Goal: Task Accomplishment & Management: Manage account settings

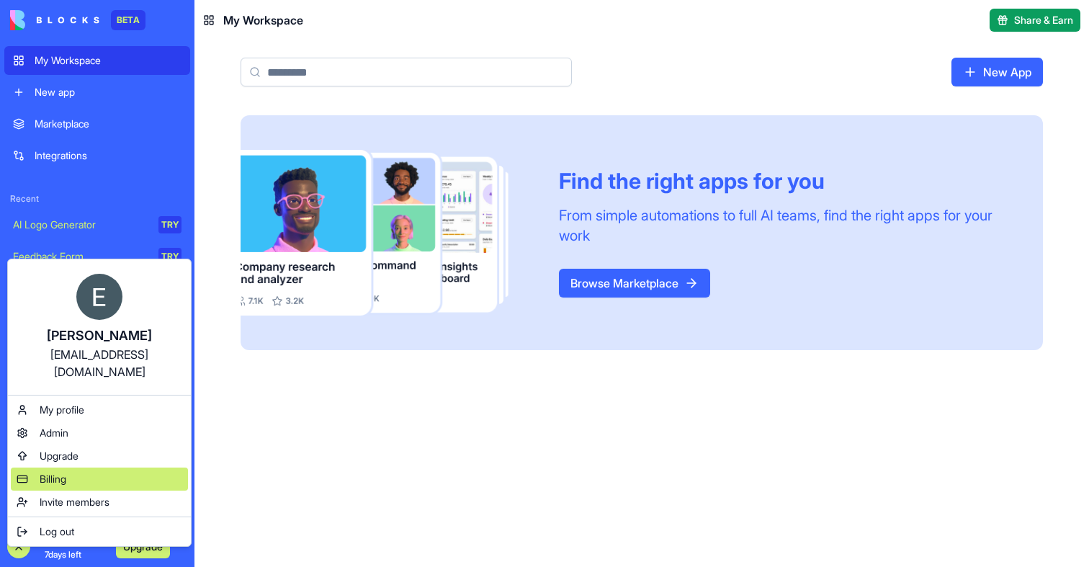
click at [58, 472] on span "Billing" at bounding box center [53, 479] width 27 height 14
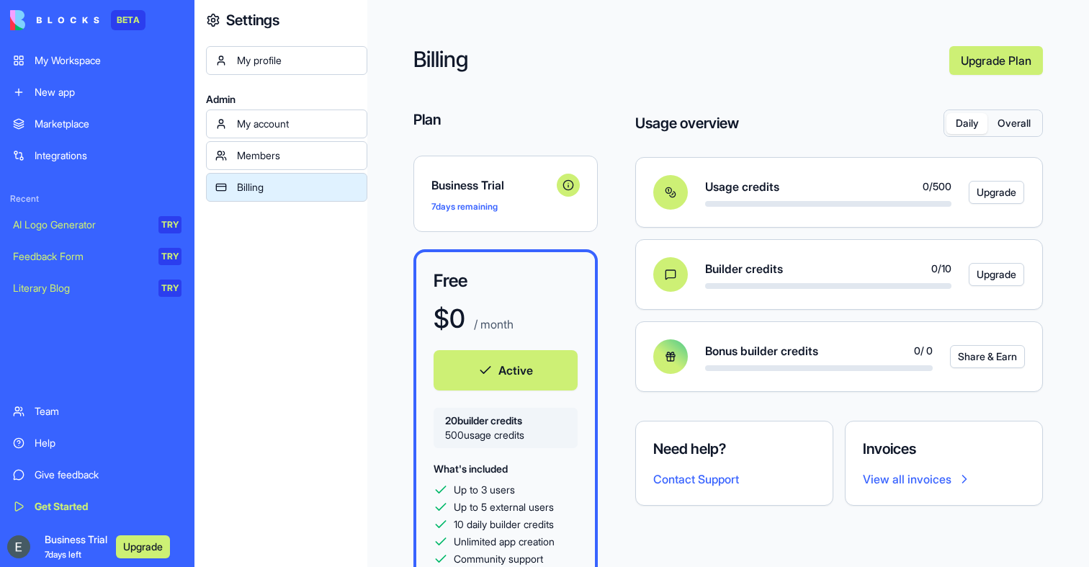
click at [569, 185] on icon at bounding box center [568, 185] width 12 height 12
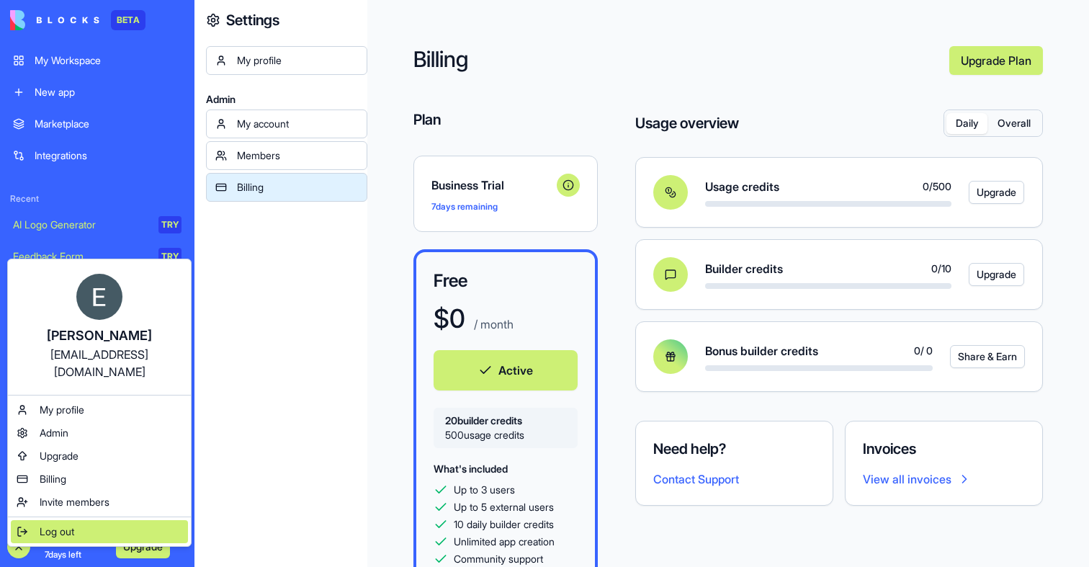
click at [36, 520] on div "Log out" at bounding box center [99, 531] width 177 height 23
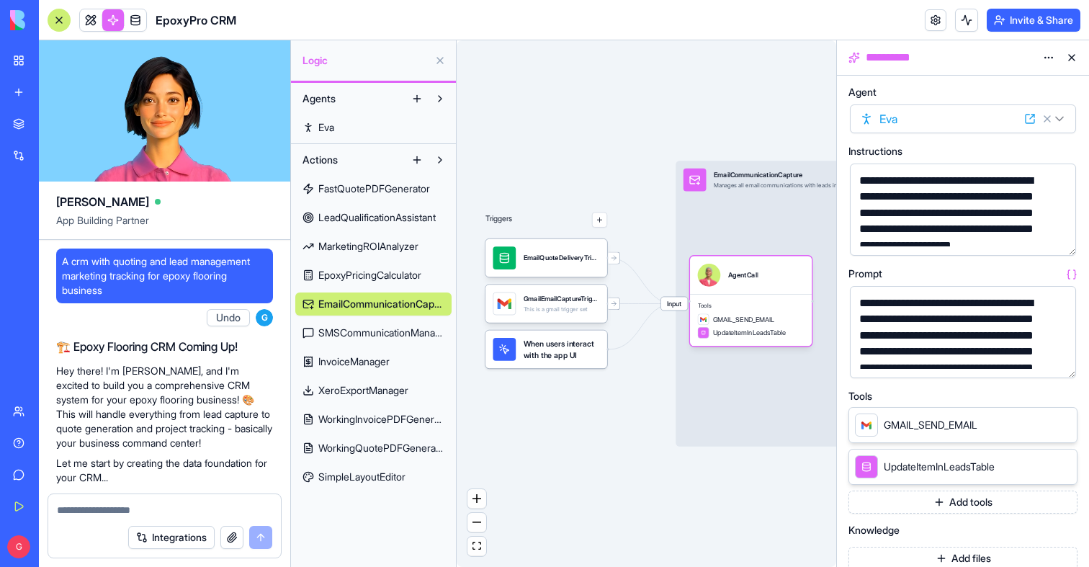
scroll to position [550, 0]
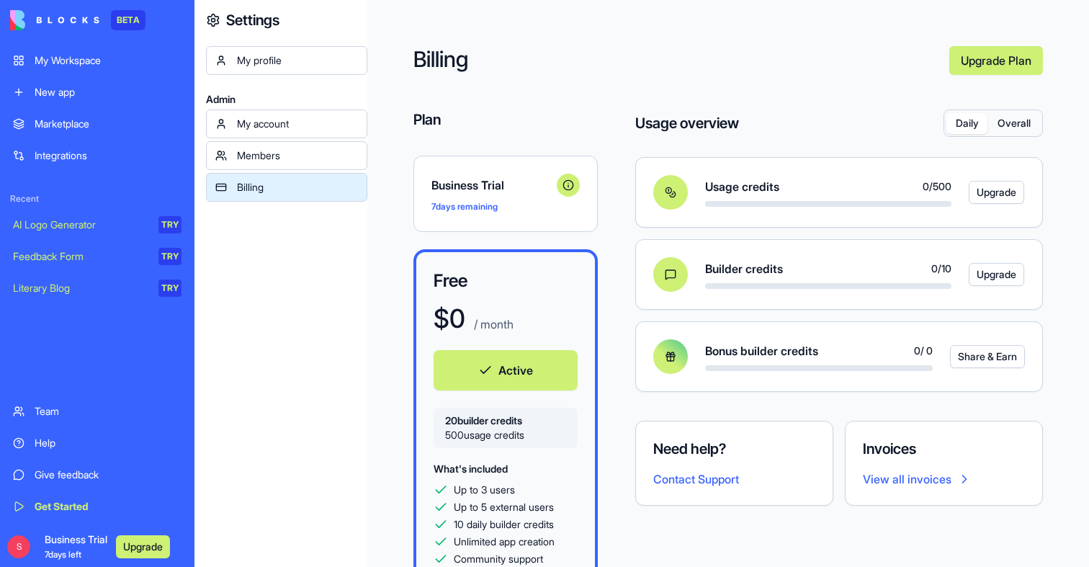
click at [94, 474] on div "Give feedback" at bounding box center [108, 474] width 147 height 14
